Goal: Check status

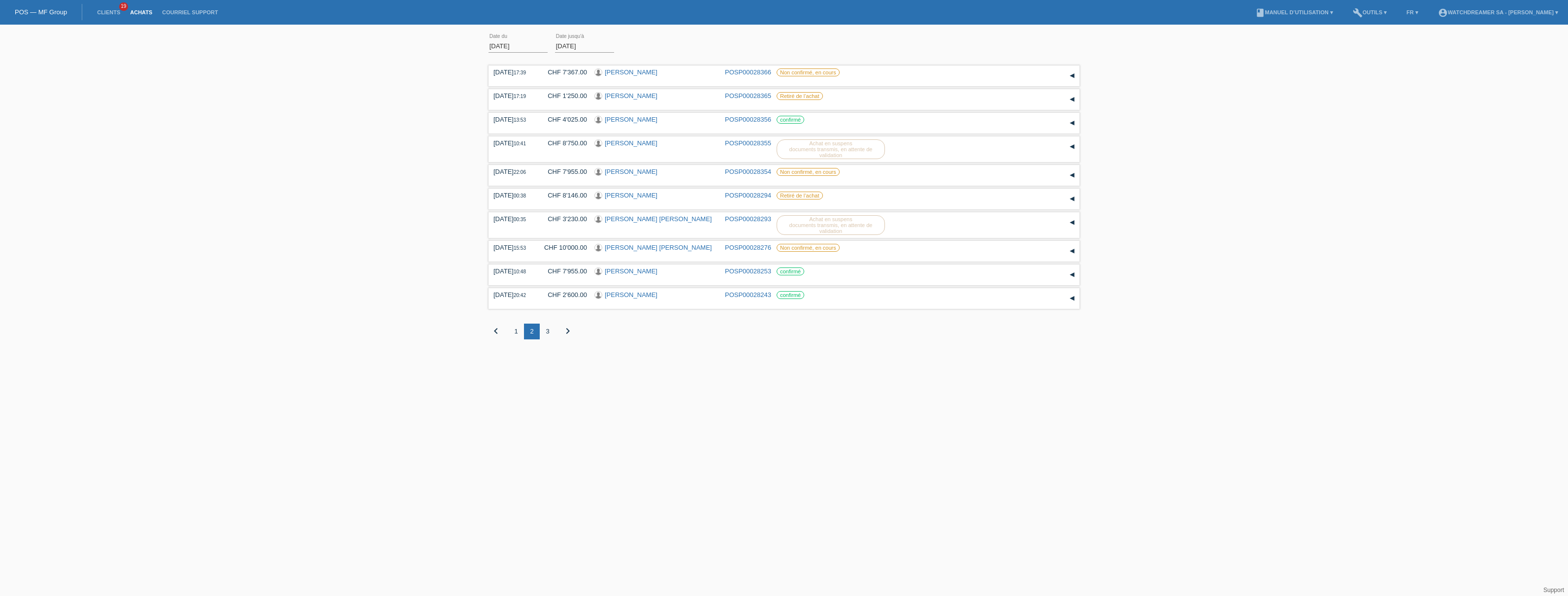
click at [532, 326] on div "2" at bounding box center [532, 331] width 16 height 16
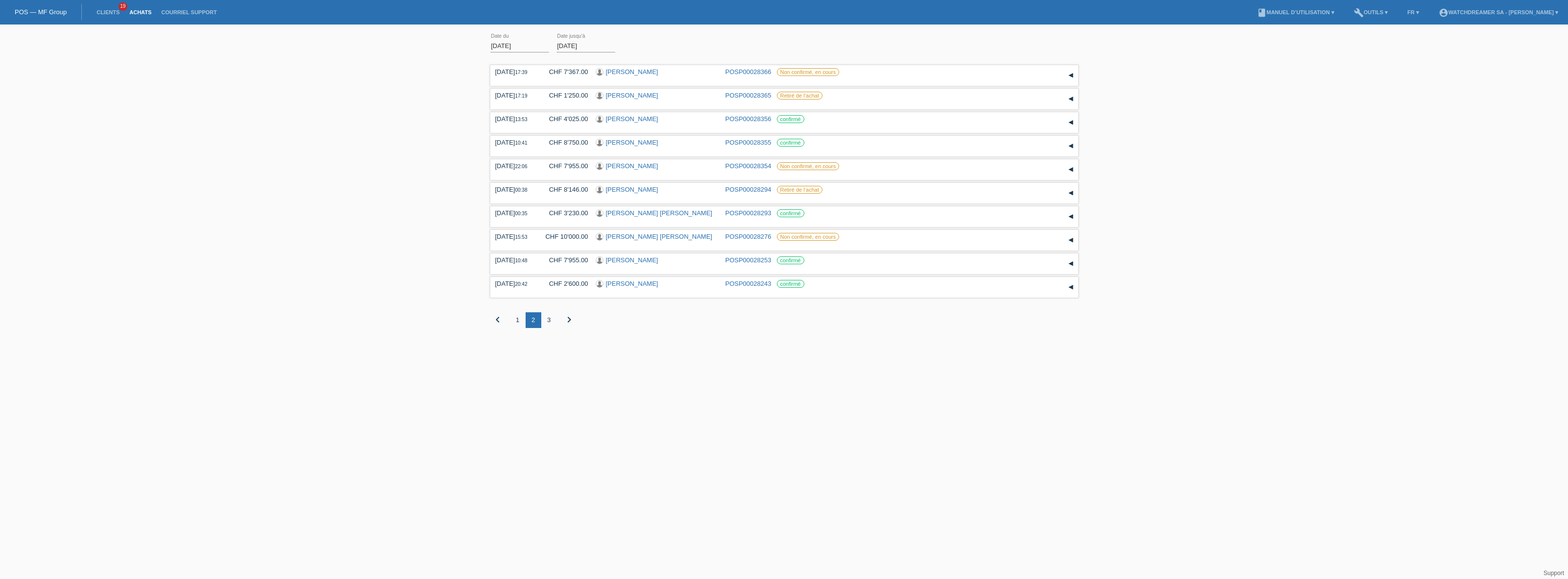
click at [517, 322] on div "1" at bounding box center [517, 320] width 15 height 15
click at [535, 320] on div "2" at bounding box center [533, 320] width 15 height 15
click at [549, 319] on div "3" at bounding box center [549, 320] width 15 height 15
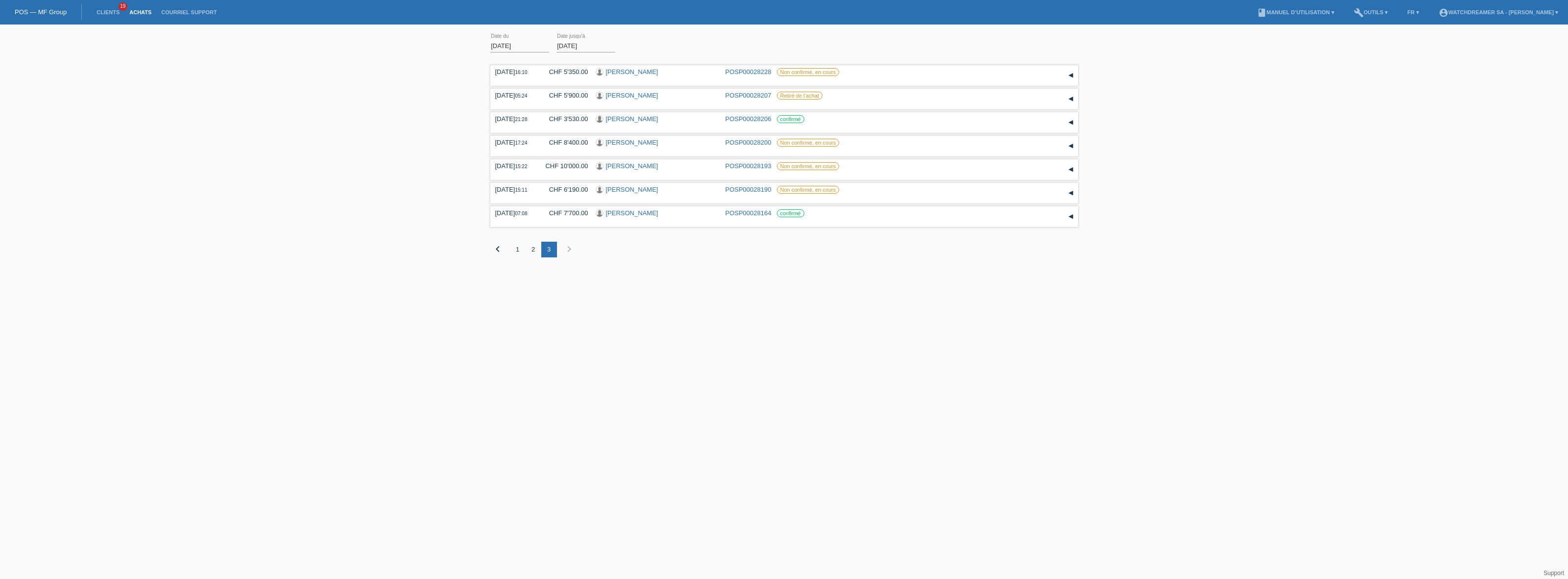
click at [548, 253] on div "3" at bounding box center [549, 249] width 15 height 15
click at [626, 165] on link "[PERSON_NAME]" at bounding box center [632, 166] width 52 height 7
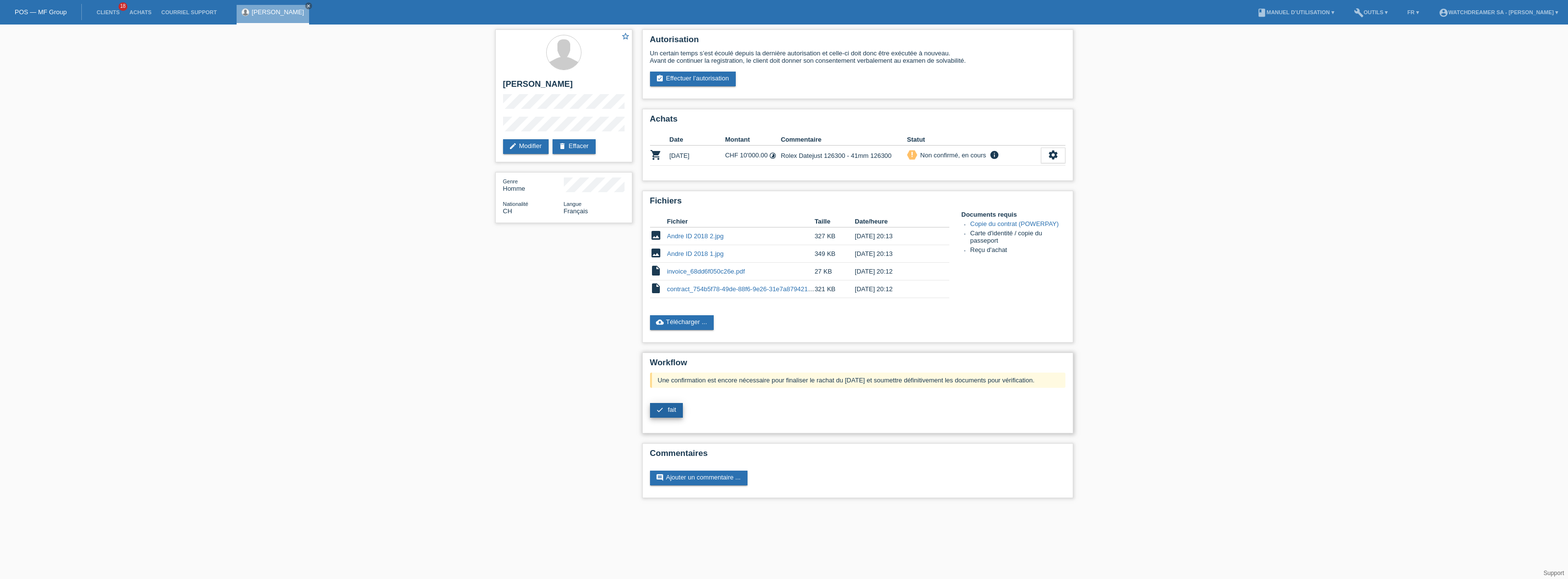
click at [664, 411] on link "check fait" at bounding box center [666, 410] width 33 height 15
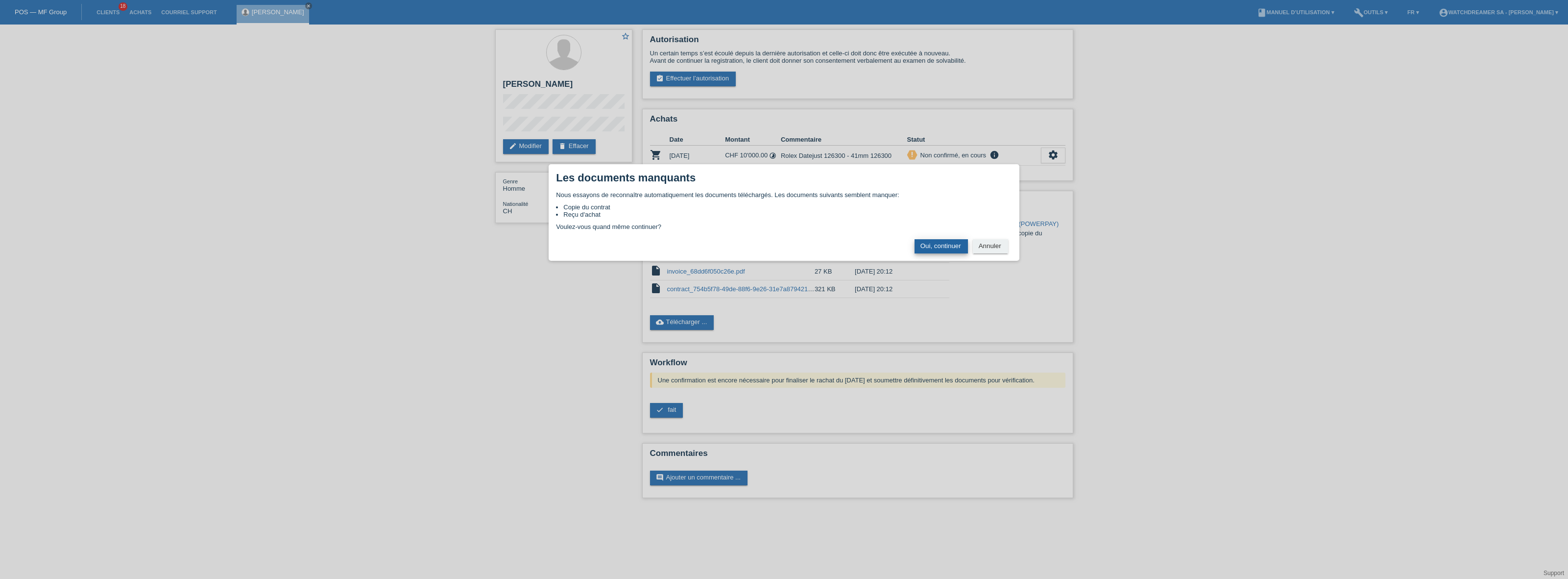
click at [933, 248] on button "Oui, continuer" at bounding box center [941, 246] width 54 height 14
